Goal: Information Seeking & Learning: Learn about a topic

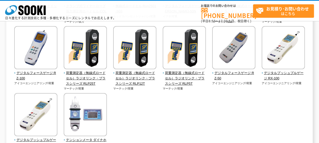
scroll to position [114, 0]
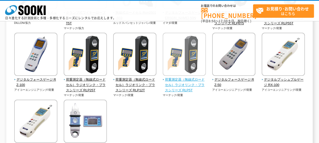
click at [181, 78] on span "荷重測定器（無線式ロードセル）ラジオリンク・プラスシリーズ RLP5T" at bounding box center [183, 85] width 43 height 16
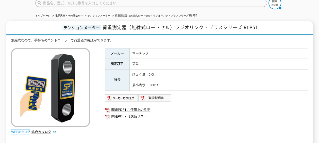
scroll to position [76, 0]
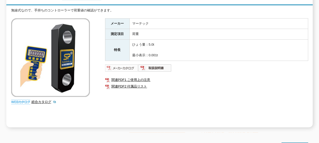
click at [126, 64] on img at bounding box center [121, 68] width 33 height 8
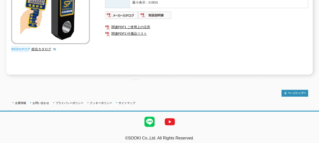
scroll to position [53, 0]
